Goal: Task Accomplishment & Management: Manage account settings

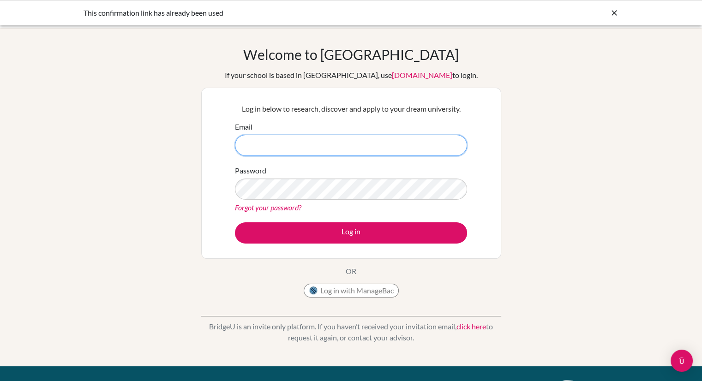
type input "[DOMAIN_NAME][EMAIL_ADDRESS][DOMAIN_NAME]"
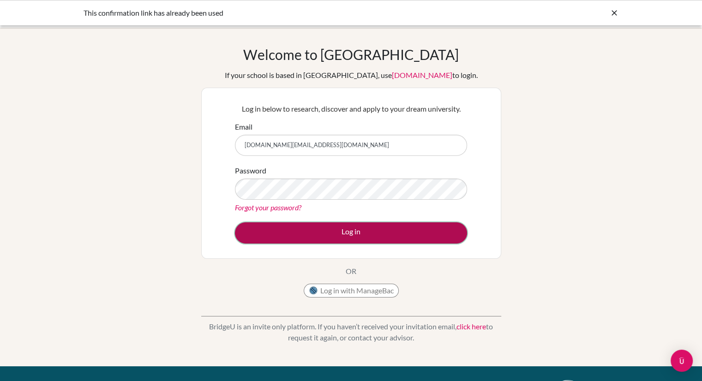
click at [417, 223] on button "Log in" at bounding box center [351, 233] width 232 height 21
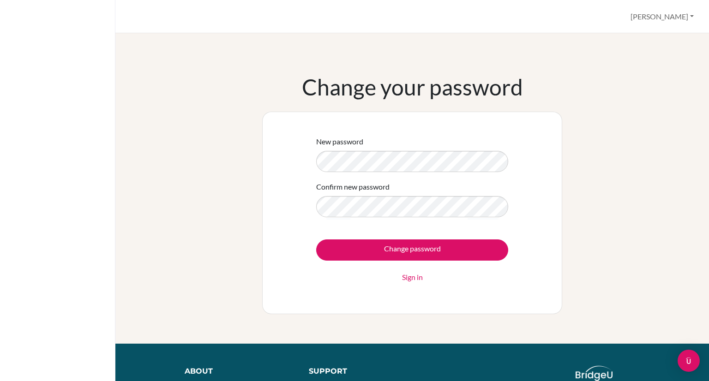
click at [284, 209] on div "New password Confirm new password Change password Sign in" at bounding box center [412, 213] width 300 height 203
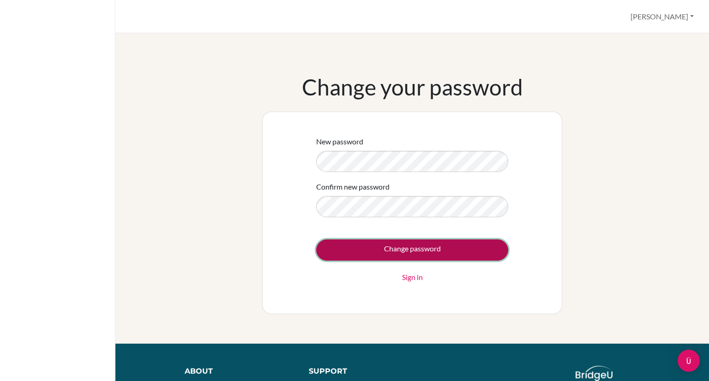
click at [348, 246] on input "Change password" at bounding box center [412, 250] width 192 height 21
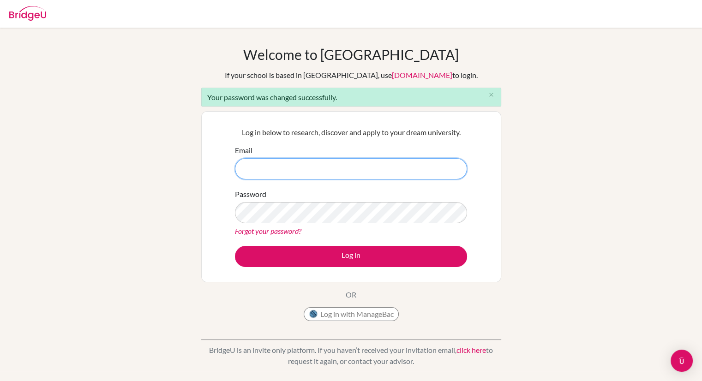
click at [312, 174] on input "Email" at bounding box center [351, 168] width 232 height 21
type input "anishtimalsina.college@gmail.com"
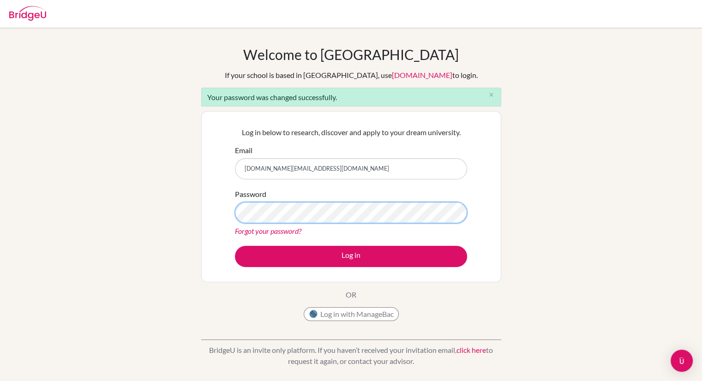
click at [235, 246] on button "Log in" at bounding box center [351, 256] width 232 height 21
